Goal: Task Accomplishment & Management: Complete application form

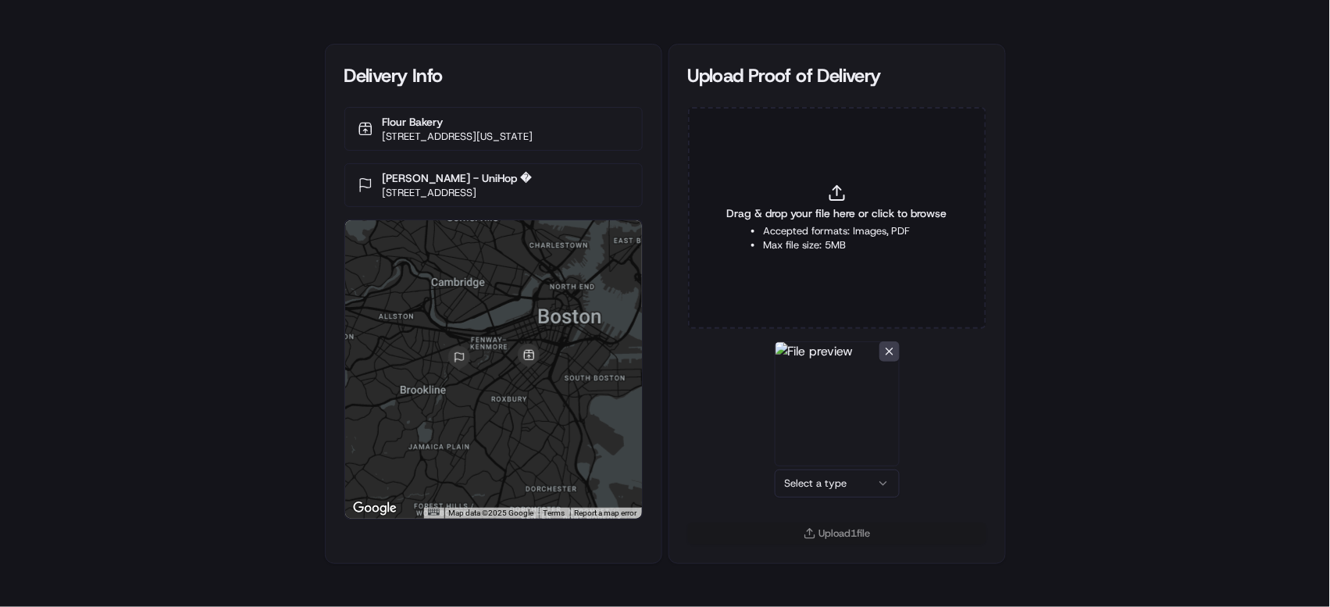
click at [858, 490] on html "Delivery Info Flour Bakery [STREET_ADDRESS][US_STATE] [PERSON_NAME] - UniHop � …" at bounding box center [665, 303] width 1330 height 607
click at [852, 530] on button "Upload 1 file" at bounding box center [837, 534] width 298 height 22
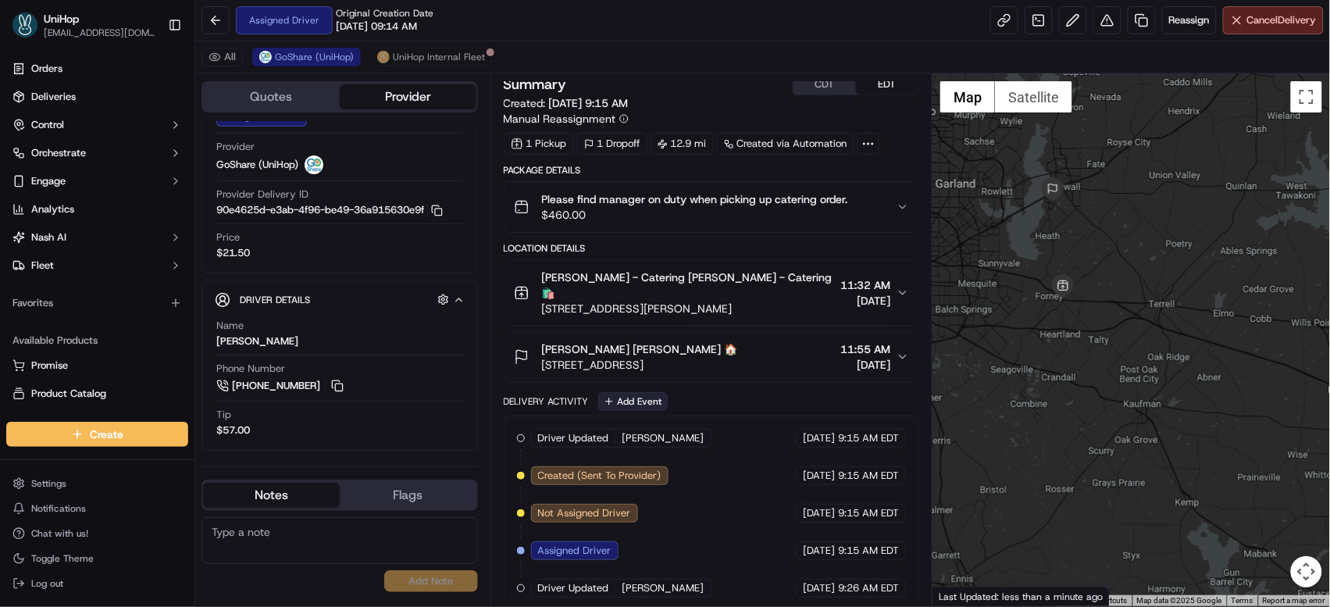
click at [644, 392] on button "Add Event" at bounding box center [633, 401] width 70 height 19
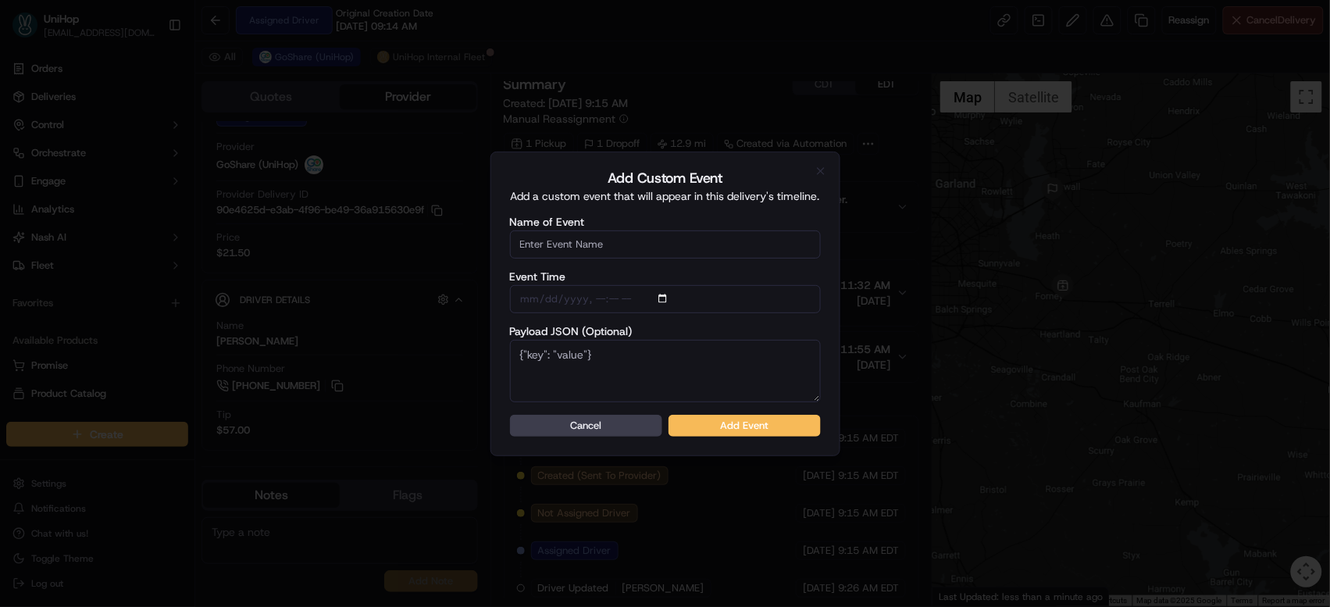
click at [620, 254] on input "Name of Event" at bounding box center [665, 244] width 311 height 28
type input "Driver Confirmed"
click at [699, 422] on button "Add Event" at bounding box center [745, 426] width 152 height 22
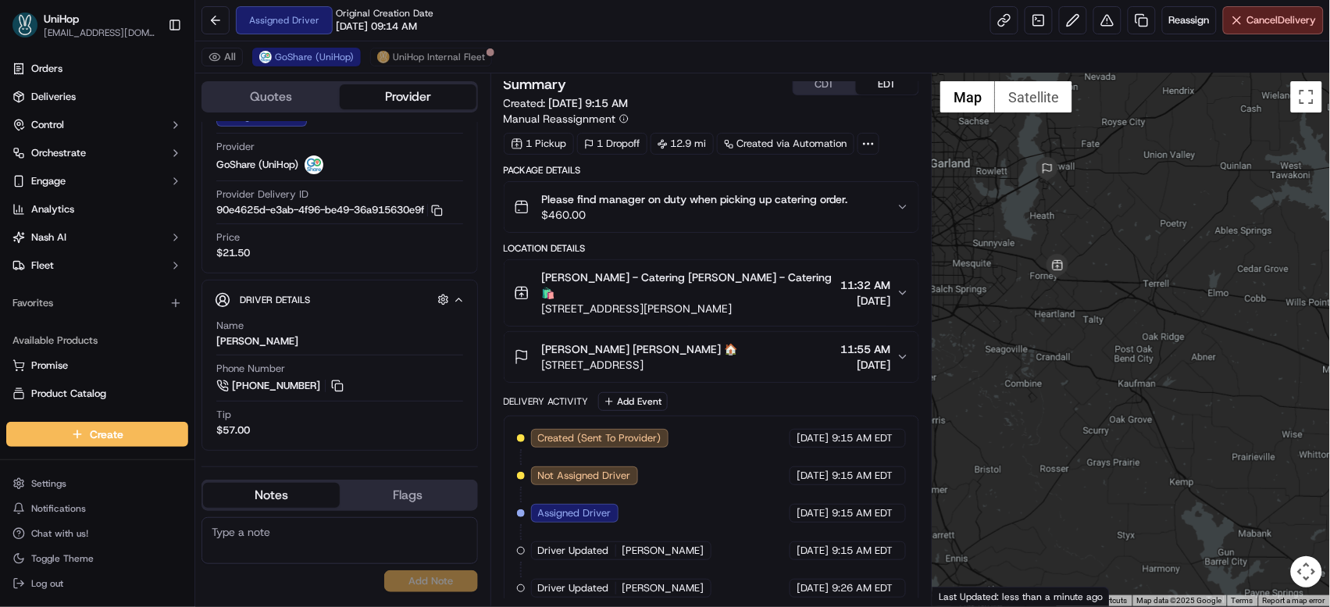
drag, startPoint x: 1097, startPoint y: 220, endPoint x: 1091, endPoint y: 198, distance: 23.3
click at [1091, 198] on div at bounding box center [1132, 339] width 398 height 533
click at [334, 383] on button at bounding box center [337, 385] width 17 height 17
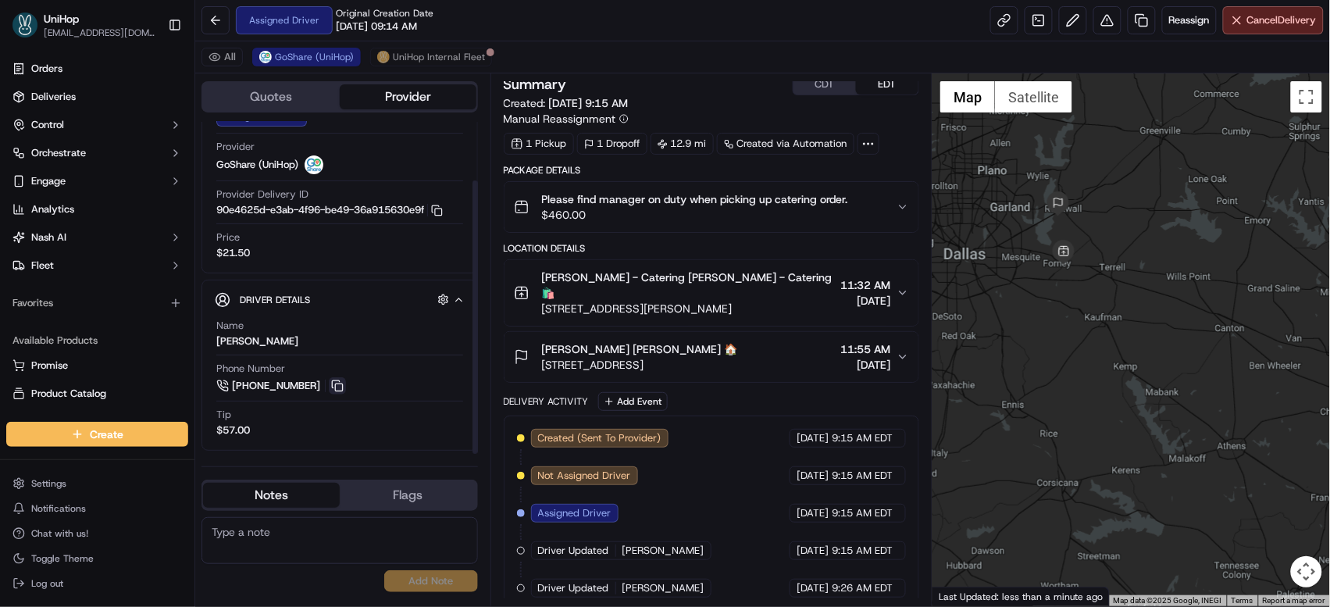
click at [340, 387] on button at bounding box center [337, 385] width 17 height 17
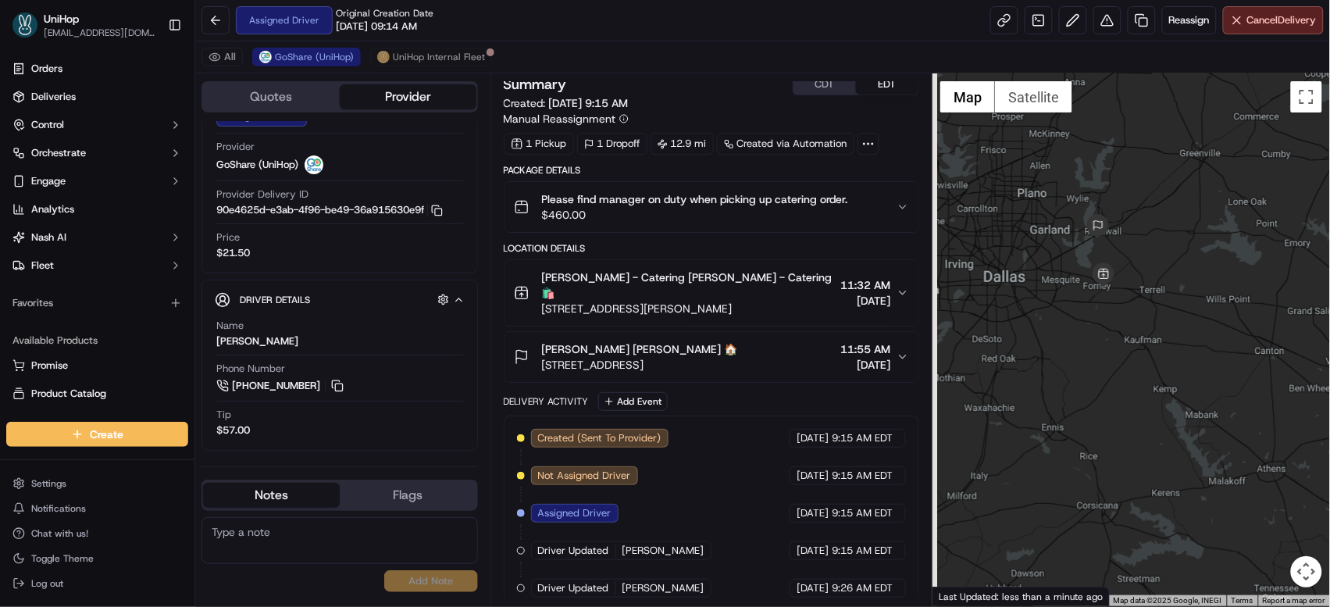
drag, startPoint x: 1129, startPoint y: 240, endPoint x: 1173, endPoint y: 263, distance: 49.6
click at [1173, 263] on div at bounding box center [1132, 339] width 398 height 533
click at [811, 87] on button "CDT" at bounding box center [825, 84] width 63 height 20
